Goal: Task Accomplishment & Management: Use online tool/utility

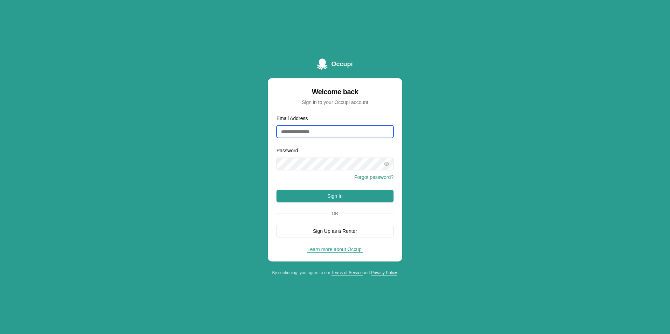
click at [313, 135] on input "Email Address" at bounding box center [335, 132] width 117 height 13
type input "**********"
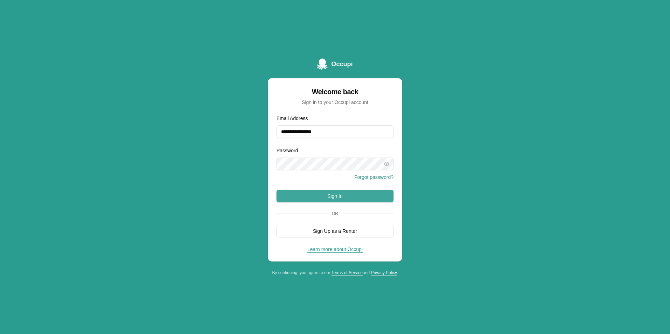
click at [370, 197] on button "Sign In" at bounding box center [335, 196] width 117 height 13
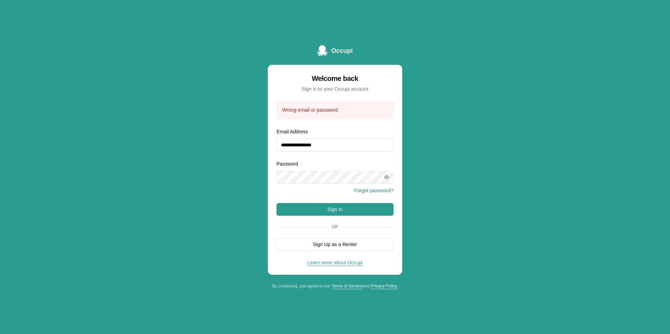
click at [387, 178] on icon "button" at bounding box center [386, 177] width 1 height 1
click at [358, 206] on button "Sign In" at bounding box center [335, 209] width 117 height 13
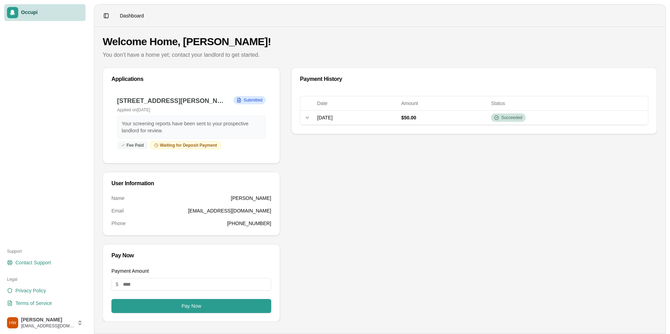
click at [62, 9] on span "Occupi" at bounding box center [52, 12] width 62 height 6
click at [59, 14] on span "Occupi" at bounding box center [52, 12] width 62 height 6
